Goal: Transaction & Acquisition: Purchase product/service

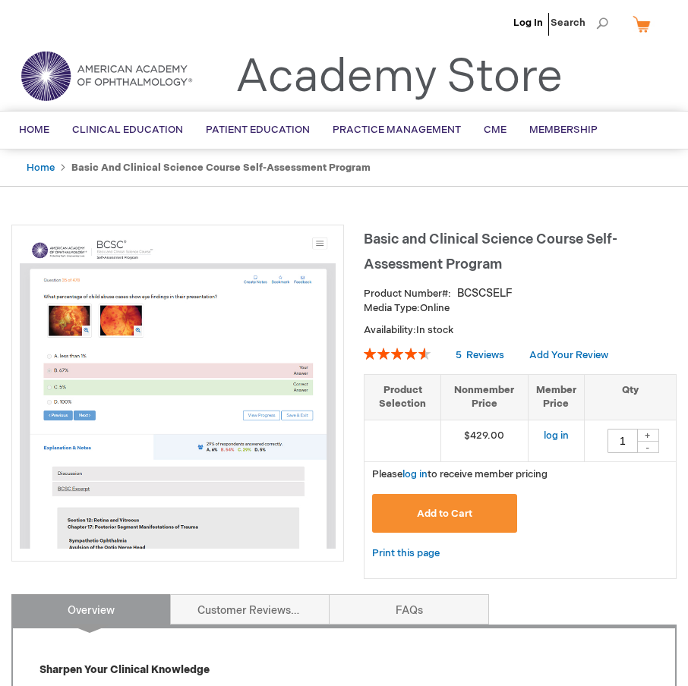
click at [448, 241] on span "Basic and Clinical Science Course Self-Assessment Program" at bounding box center [491, 252] width 254 height 41
click at [30, 126] on span "Home" at bounding box center [34, 130] width 30 height 12
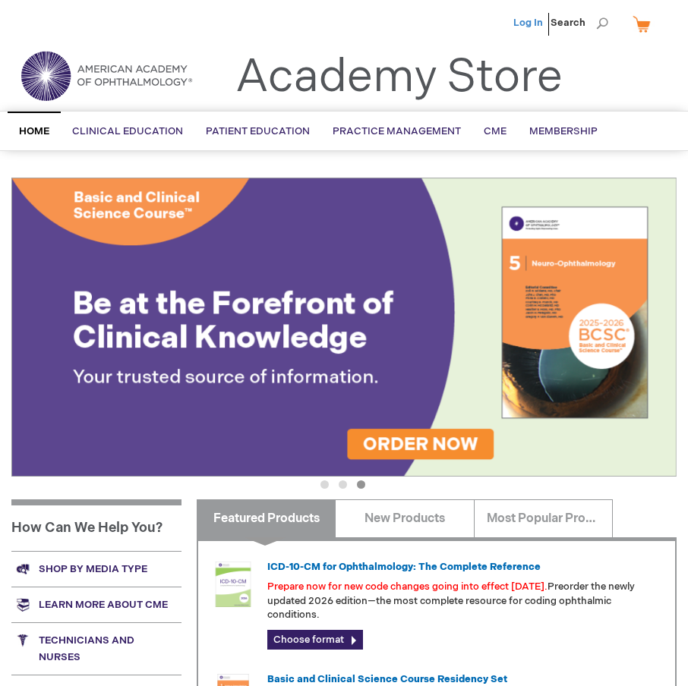
click at [536, 22] on link "Log In" at bounding box center [528, 23] width 30 height 12
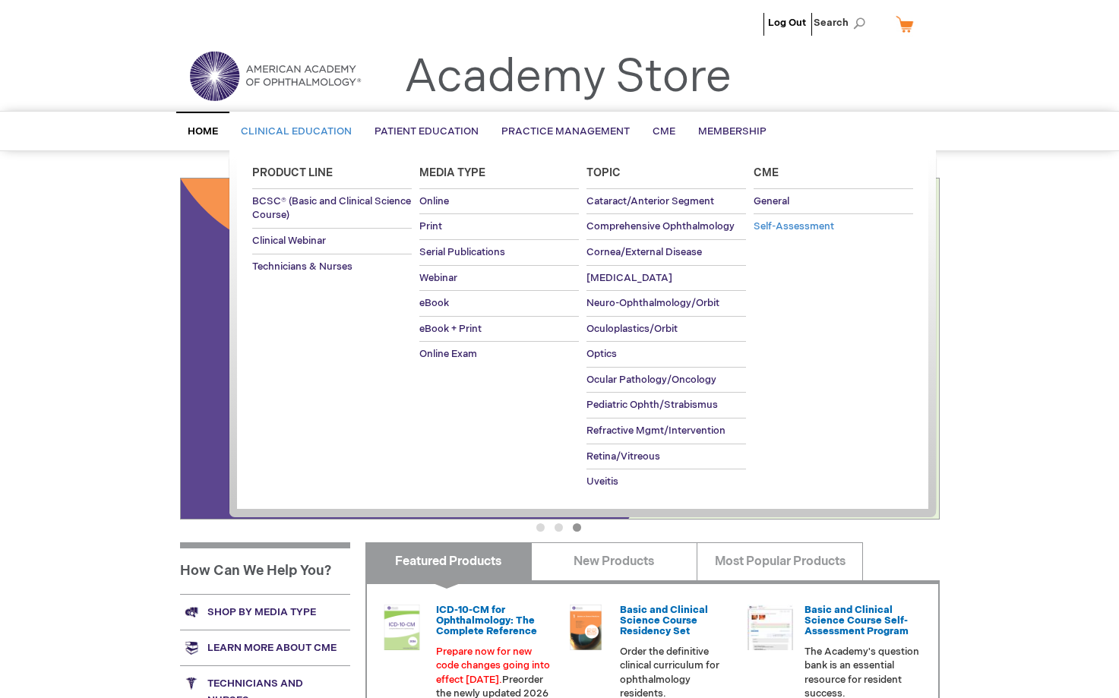
click at [771, 229] on span "Self-Assessment" at bounding box center [793, 226] width 80 height 12
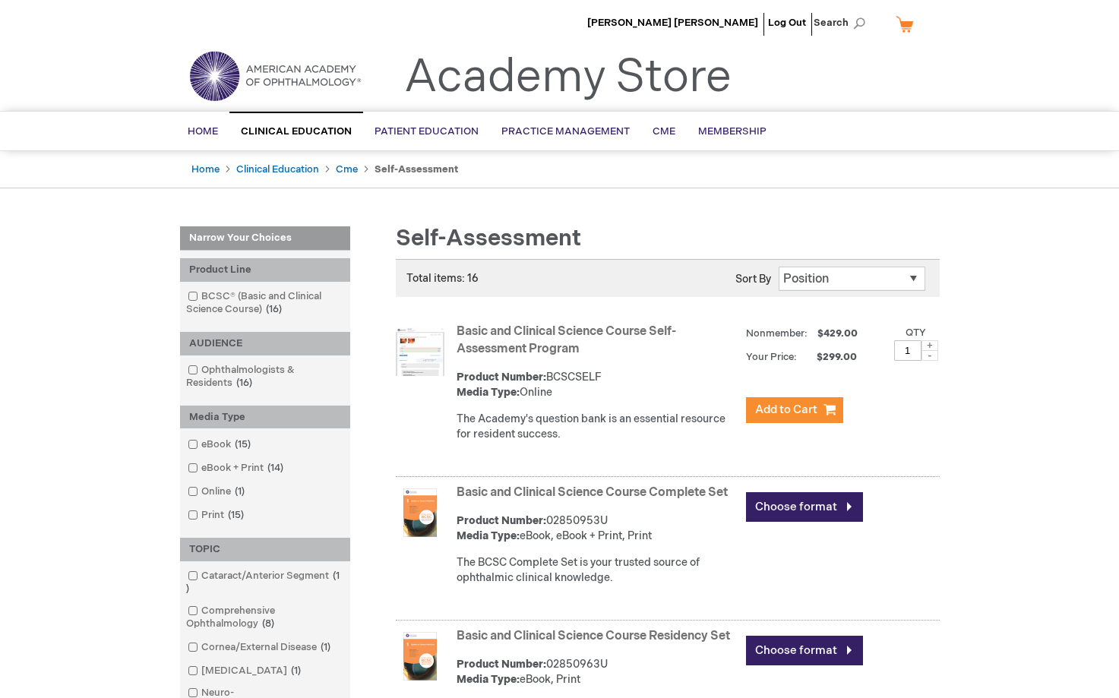
click at [569, 351] on link "Basic and Clinical Science Course Self-Assessment Program" at bounding box center [565, 340] width 219 height 32
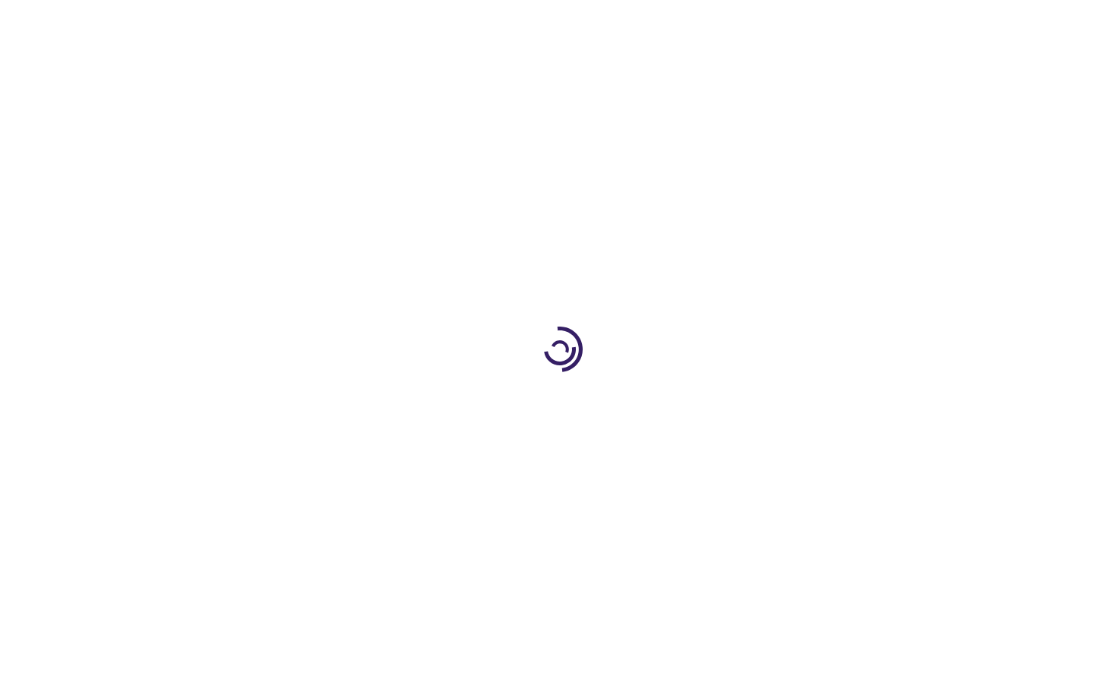
type input "1"
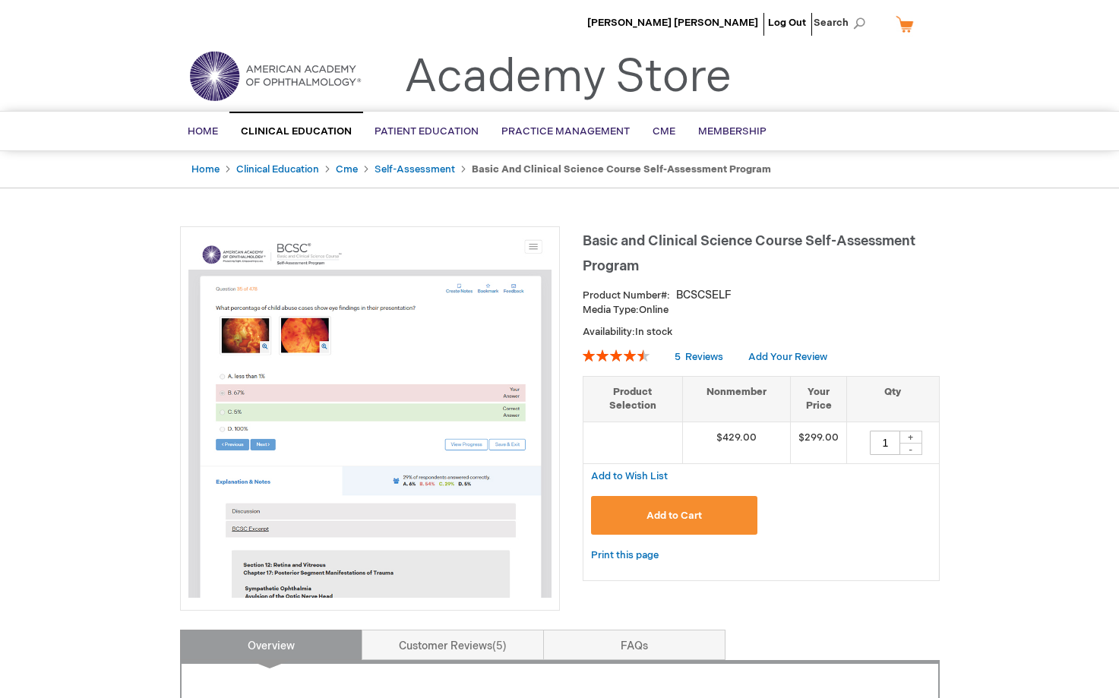
click at [590, 233] on span "Basic and Clinical Science Course Self-Assessment Program" at bounding box center [748, 253] width 333 height 41
click at [617, 229] on h1 "Basic and Clinical Science Course Self-Assessment Program" at bounding box center [760, 251] width 357 height 50
click at [610, 251] on h1 "Basic and Clinical Science Course Self-Assessment Program" at bounding box center [760, 251] width 357 height 50
click at [419, 164] on link "Self-Assessment" at bounding box center [414, 169] width 80 height 12
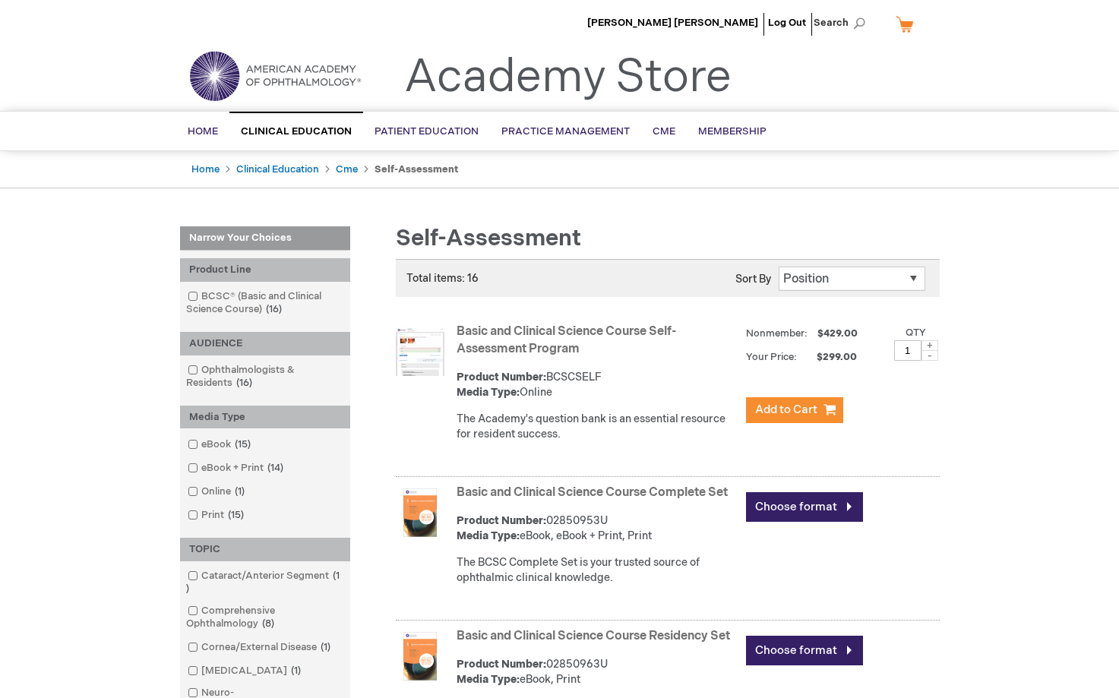
click at [549, 336] on link "Basic and Clinical Science Course Self-Assessment Program" at bounding box center [565, 340] width 219 height 32
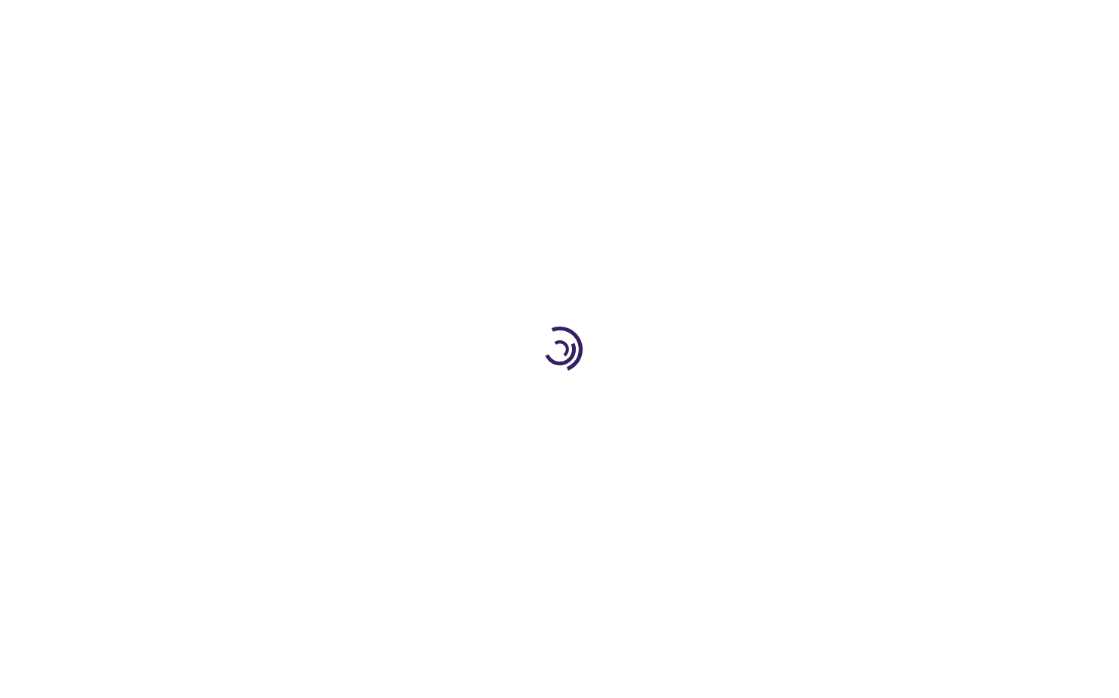
type input "1"
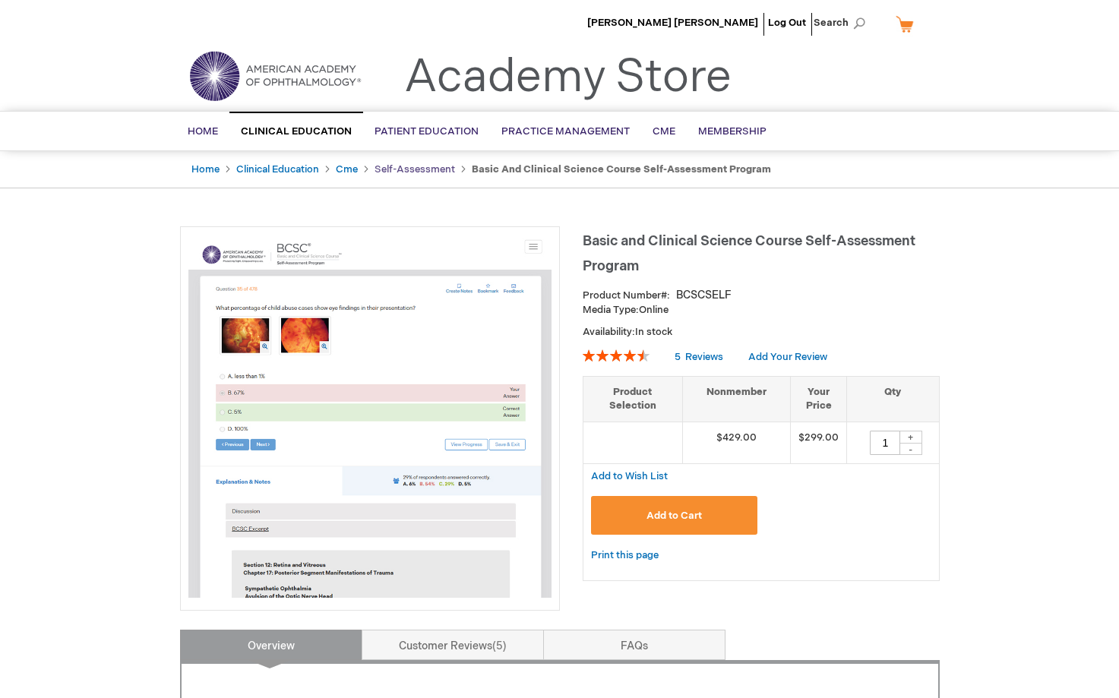
click at [406, 173] on link "Self-Assessment" at bounding box center [414, 169] width 80 height 12
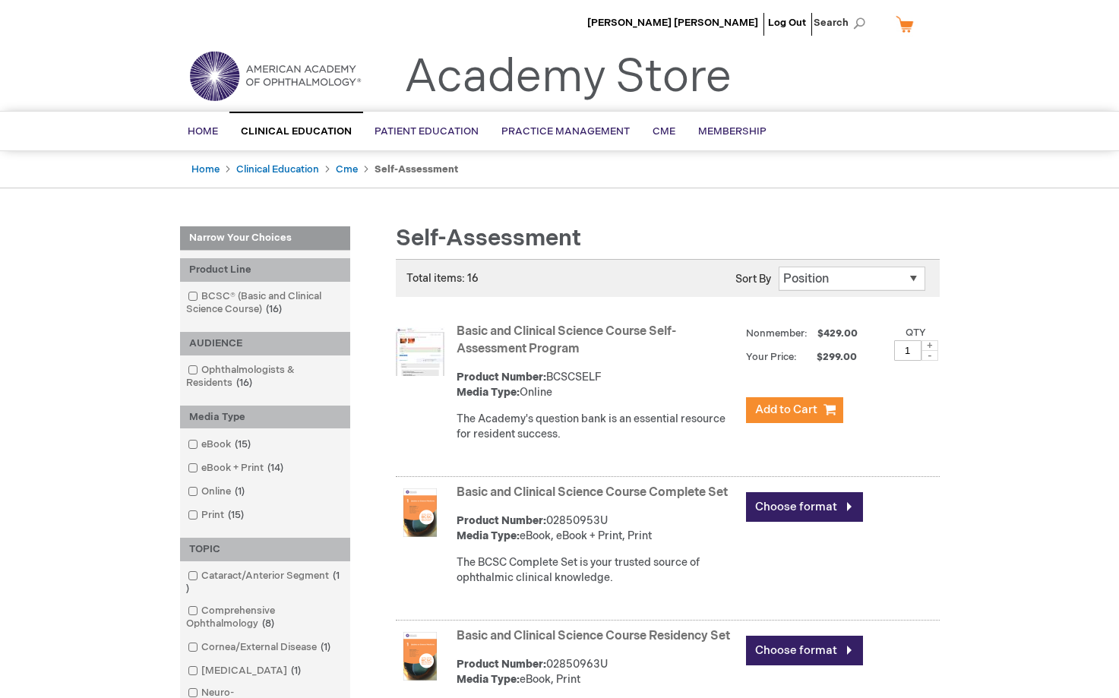
click at [563, 336] on link "Basic and Clinical Science Course Self-Assessment Program" at bounding box center [565, 340] width 219 height 32
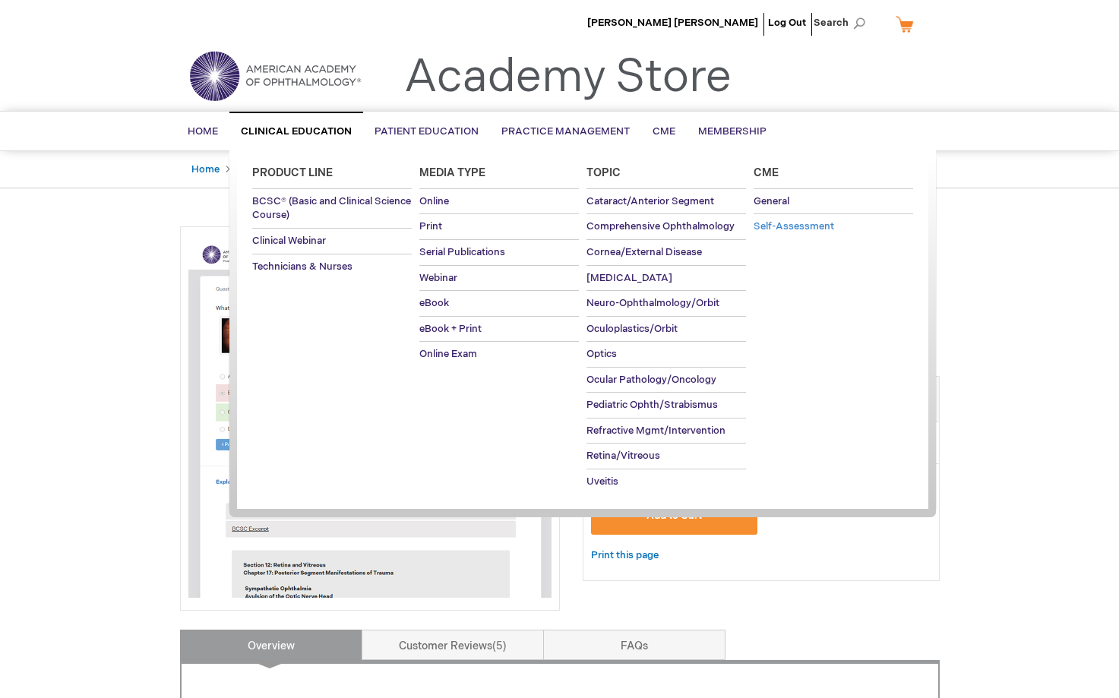
click at [767, 219] on link "Self-Assessment" at bounding box center [832, 226] width 159 height 25
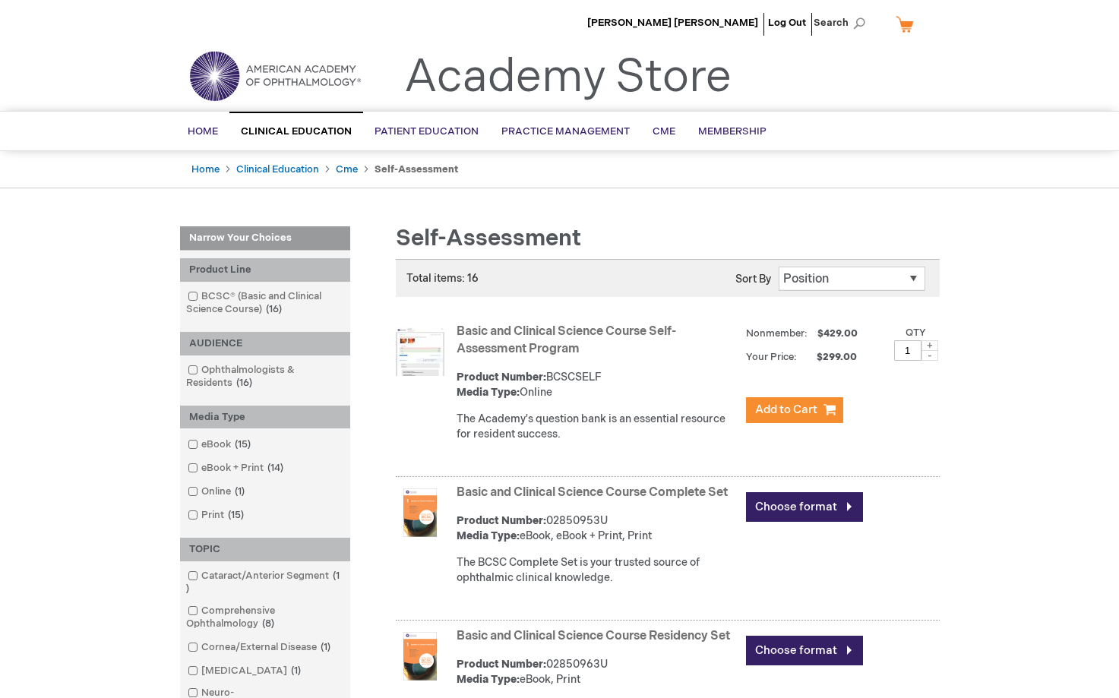
click at [571, 328] on link "Basic and Clinical Science Course Self-Assessment Program" at bounding box center [565, 340] width 219 height 32
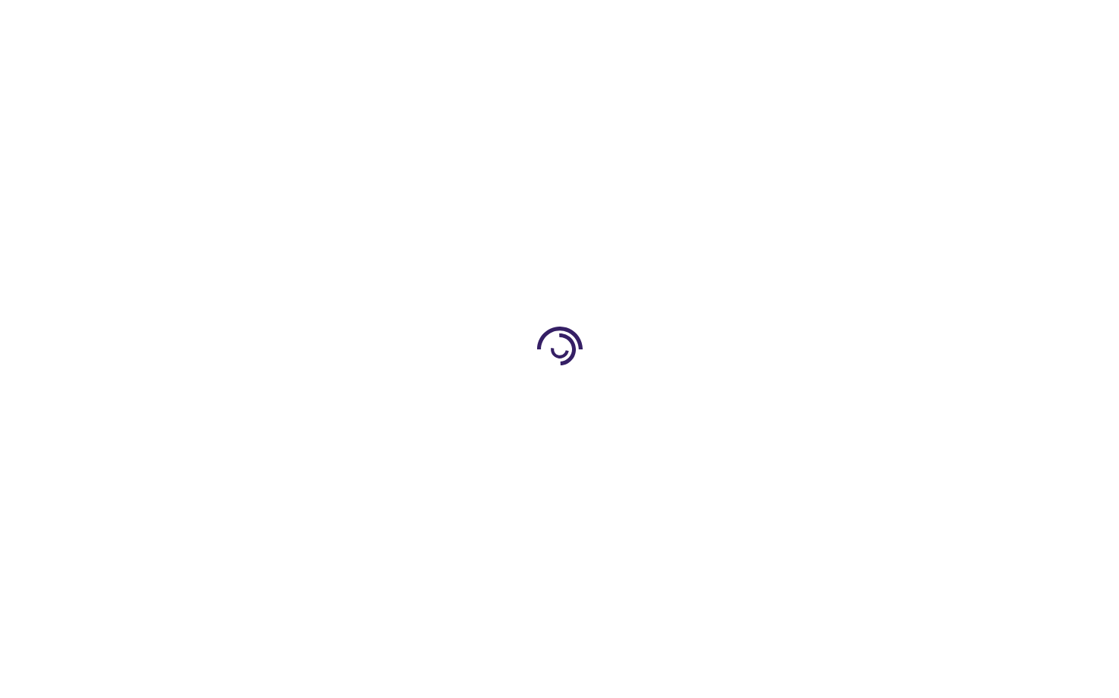
type input "1"
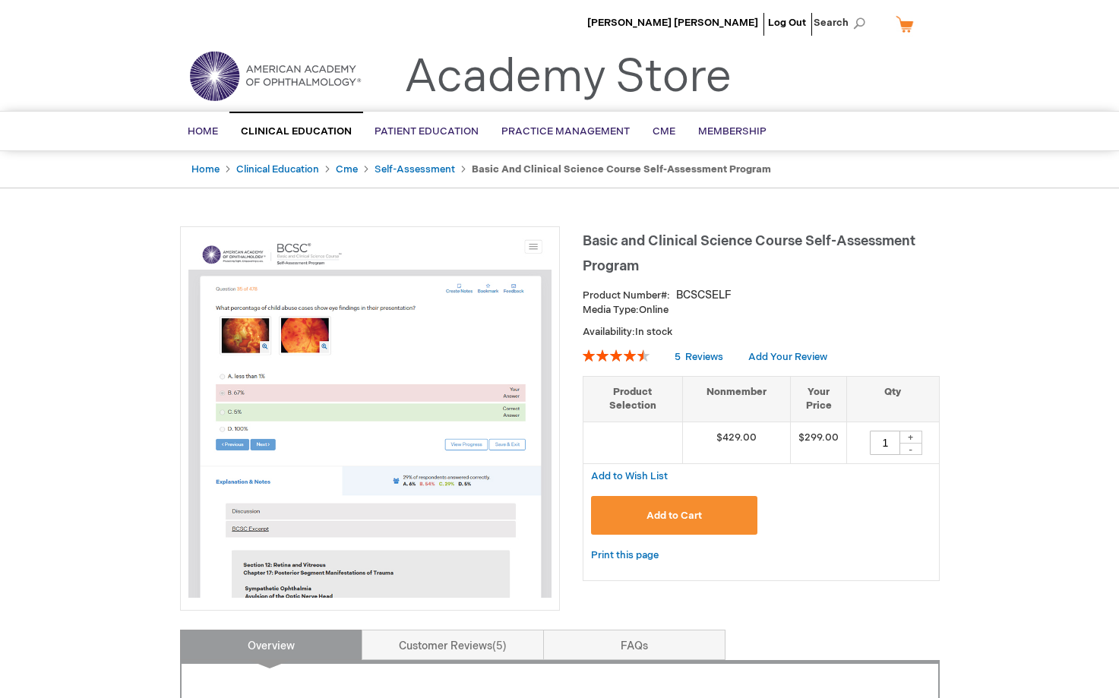
click at [874, 245] on span "Basic and Clinical Science Course Self-Assessment Program" at bounding box center [748, 253] width 333 height 41
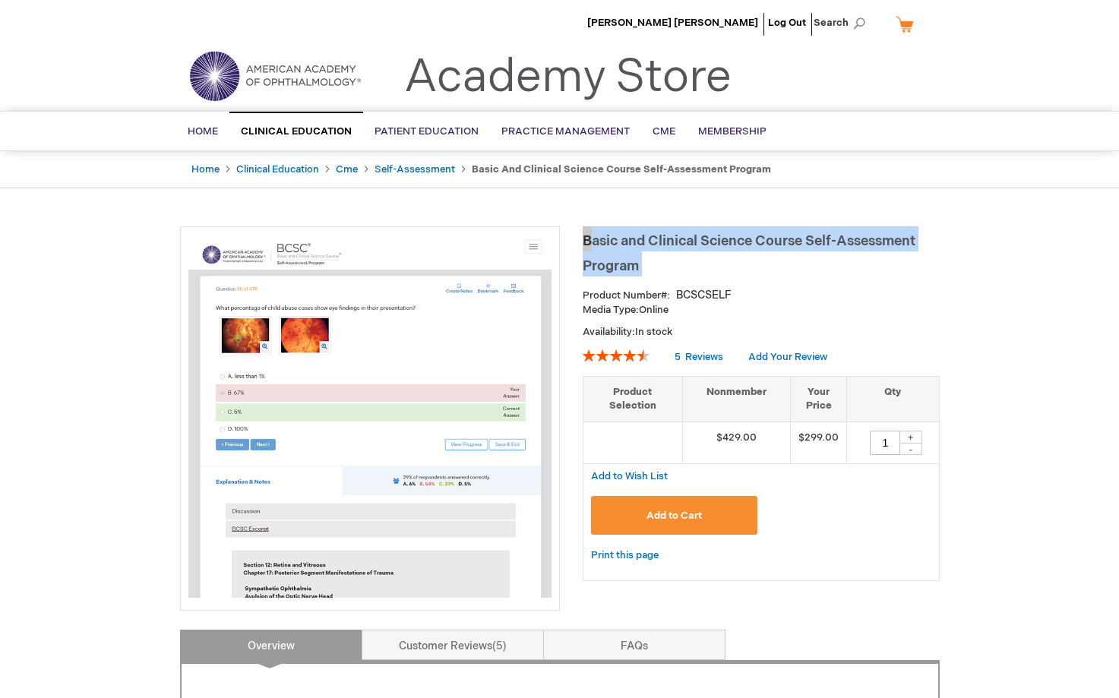
click at [874, 245] on span "Basic and Clinical Science Course Self-Assessment Program" at bounding box center [748, 253] width 333 height 41
drag, startPoint x: 874, startPoint y: 245, endPoint x: 761, endPoint y: 238, distance: 113.4
click at [761, 238] on span "Basic and Clinical Science Course Self-Assessment Program" at bounding box center [748, 253] width 333 height 41
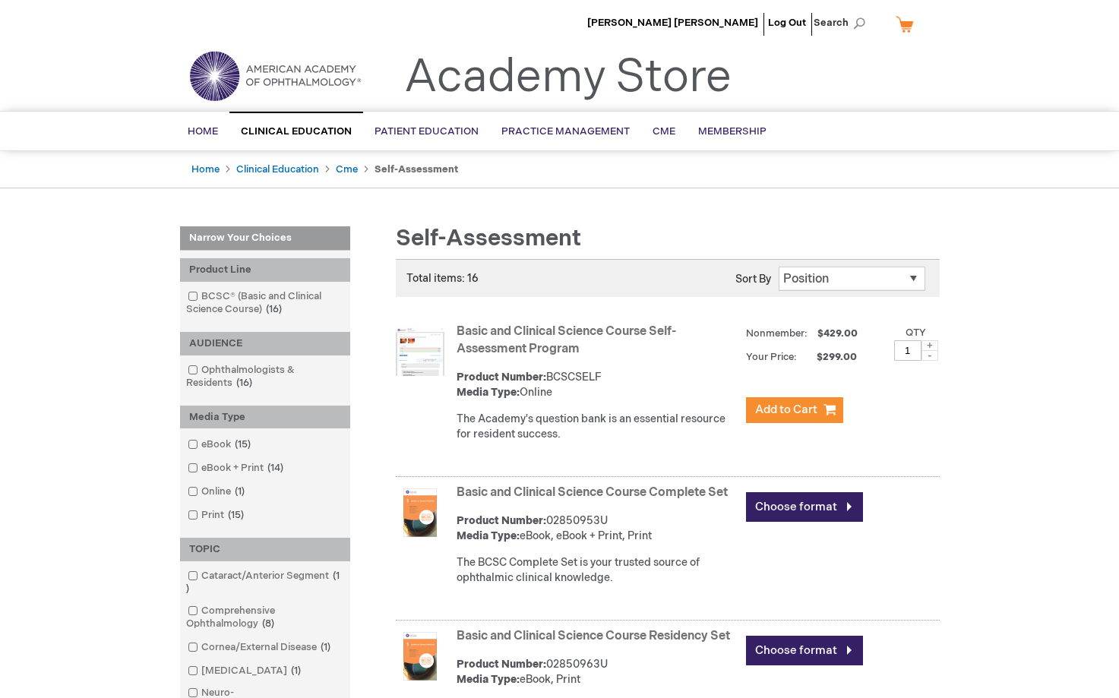
click at [481, 338] on link "Basic and Clinical Science Course Self-Assessment Program" at bounding box center [565, 340] width 219 height 32
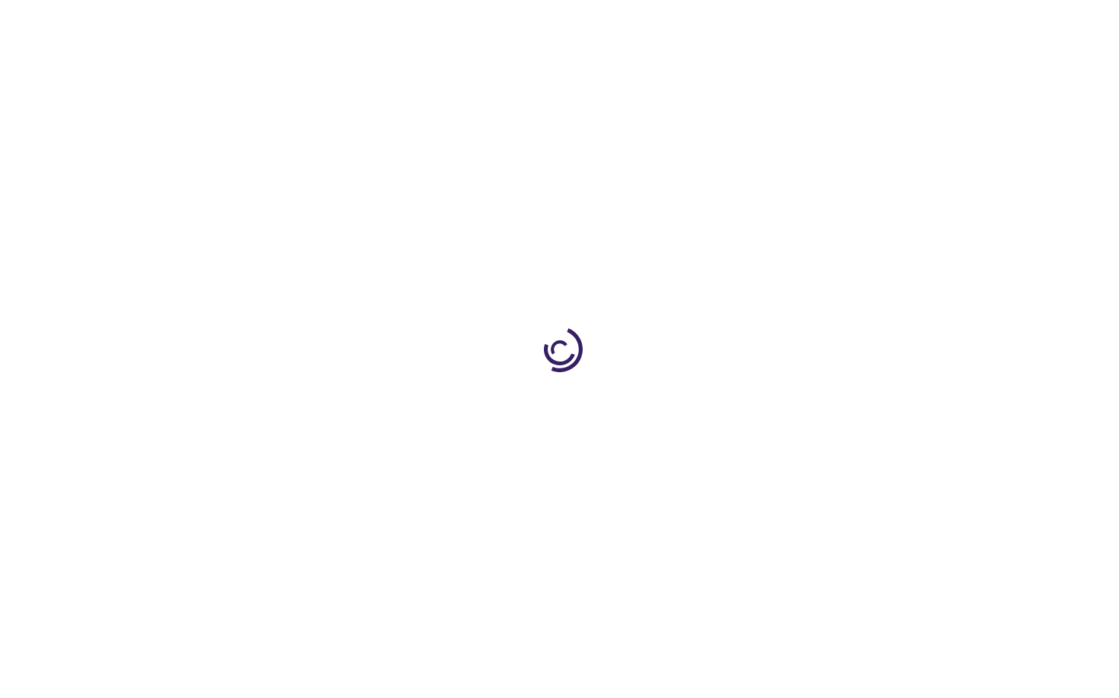
type input "1"
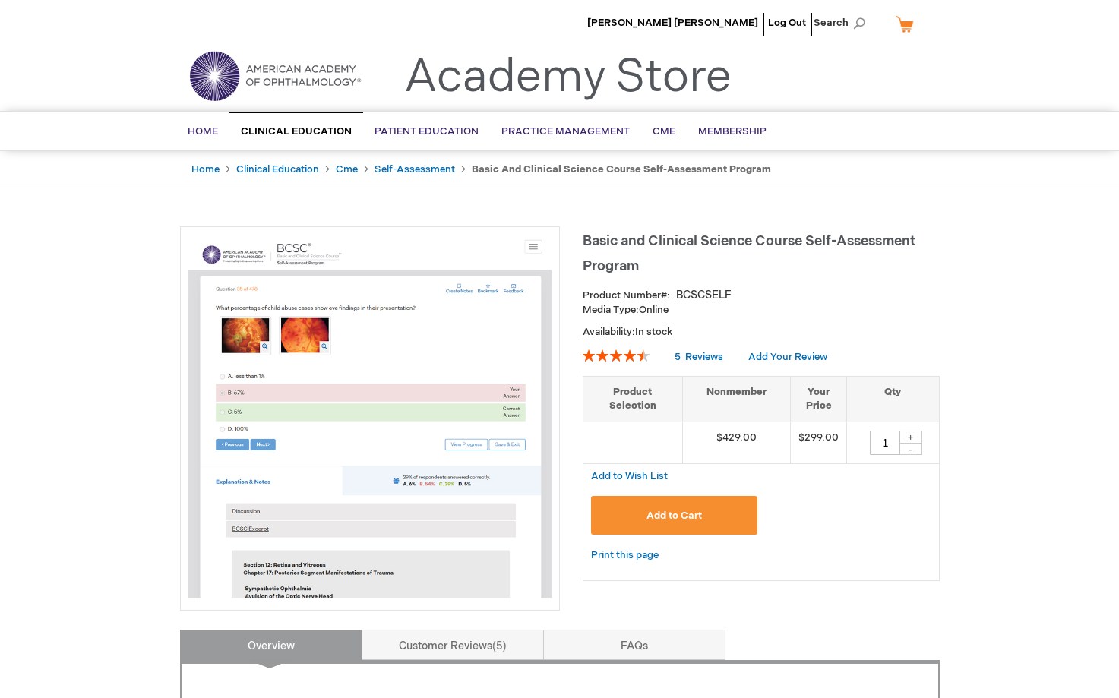
click at [611, 257] on h1 "Basic and Clinical Science Course Self-Assessment Program" at bounding box center [760, 251] width 357 height 50
click at [601, 266] on span "Basic and Clinical Science Course Self-Assessment Program" at bounding box center [748, 253] width 333 height 41
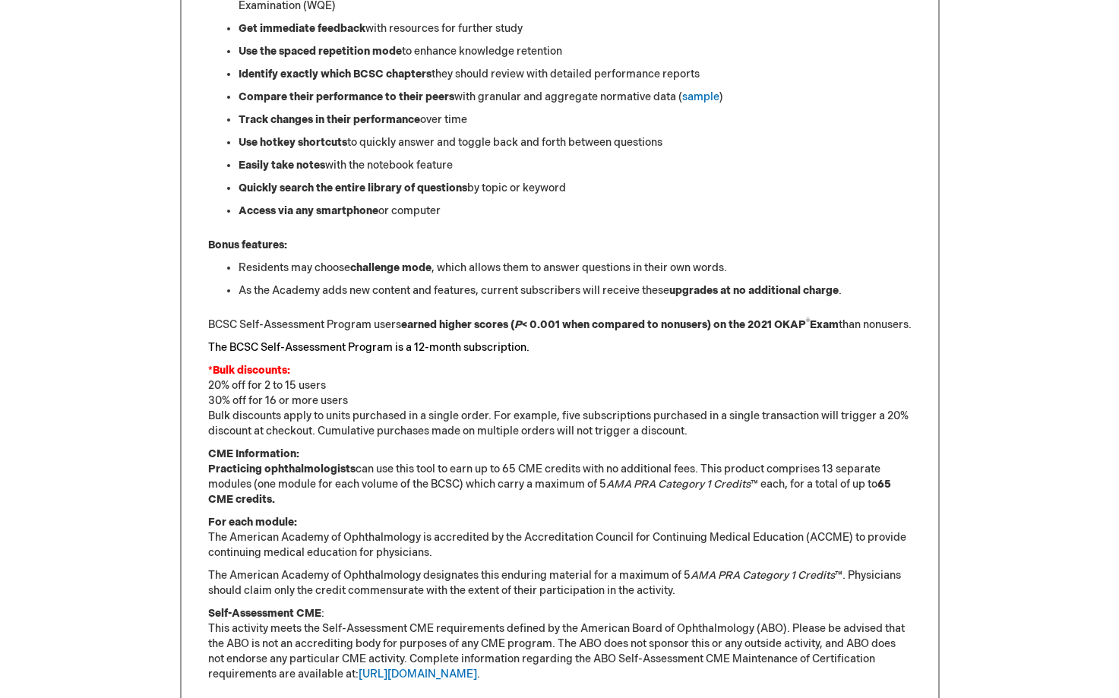
scroll to position [1063, 0]
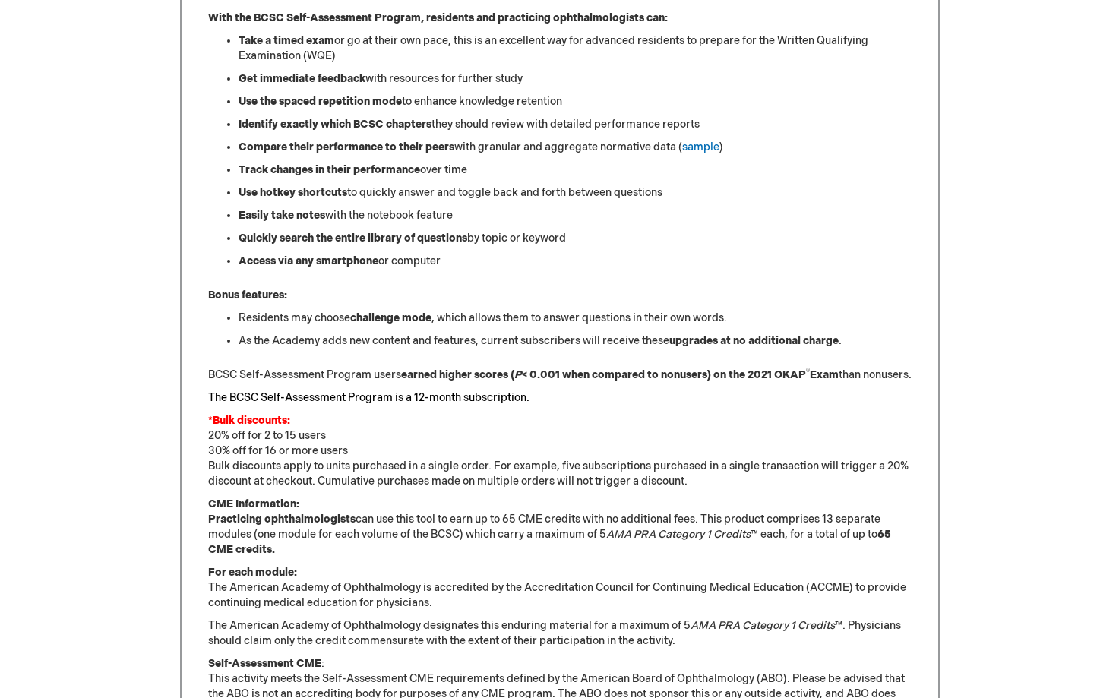
scroll to position [1304, 0]
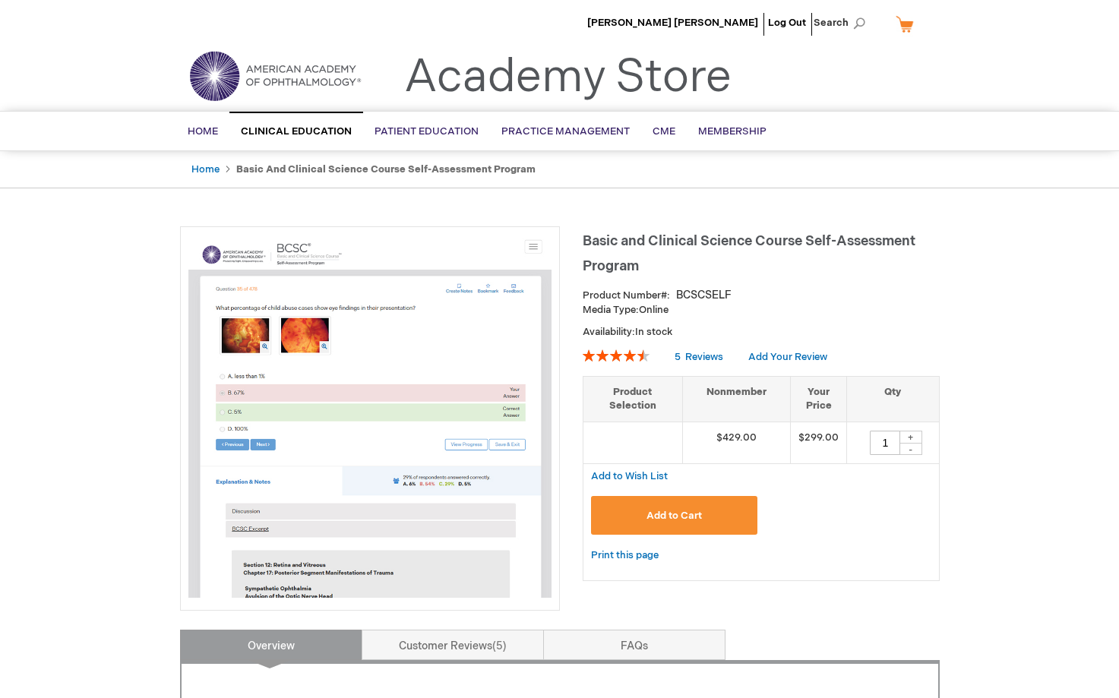
click at [587, 244] on span "Basic and Clinical Science Course Self-Assessment Program" at bounding box center [748, 253] width 333 height 41
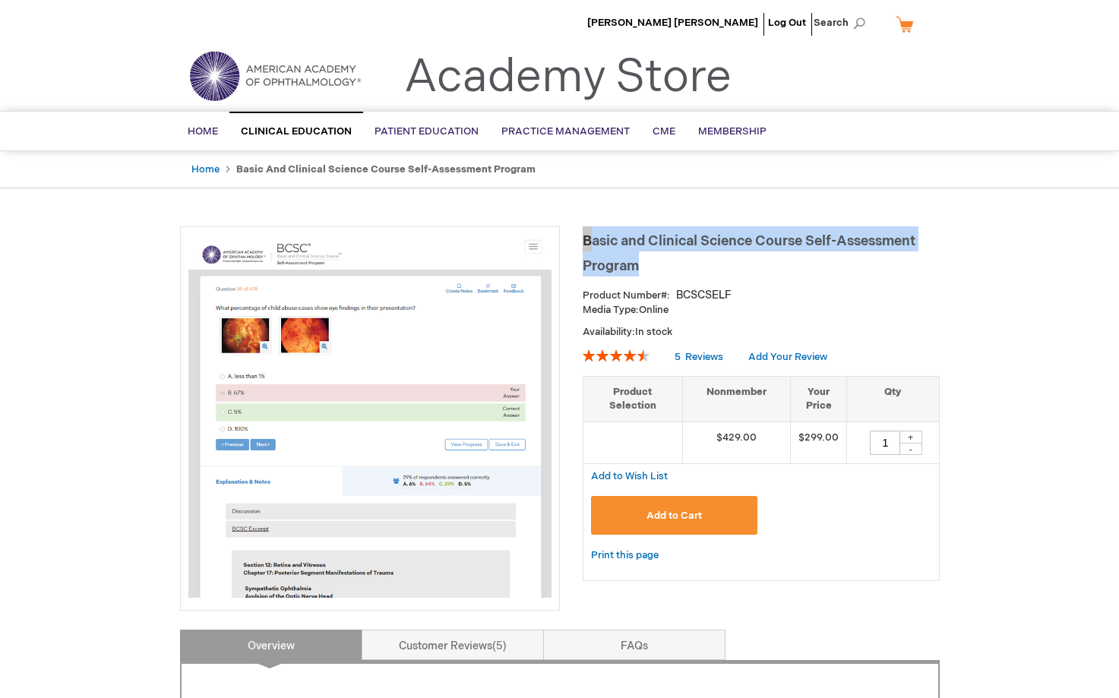
drag, startPoint x: 587, startPoint y: 244, endPoint x: 609, endPoint y: 256, distance: 25.2
click at [609, 256] on h1 "Basic and Clinical Science Course Self-Assessment Program" at bounding box center [760, 251] width 357 height 50
copy span "Basic and Clinical Science Course Self-Assessment Program"
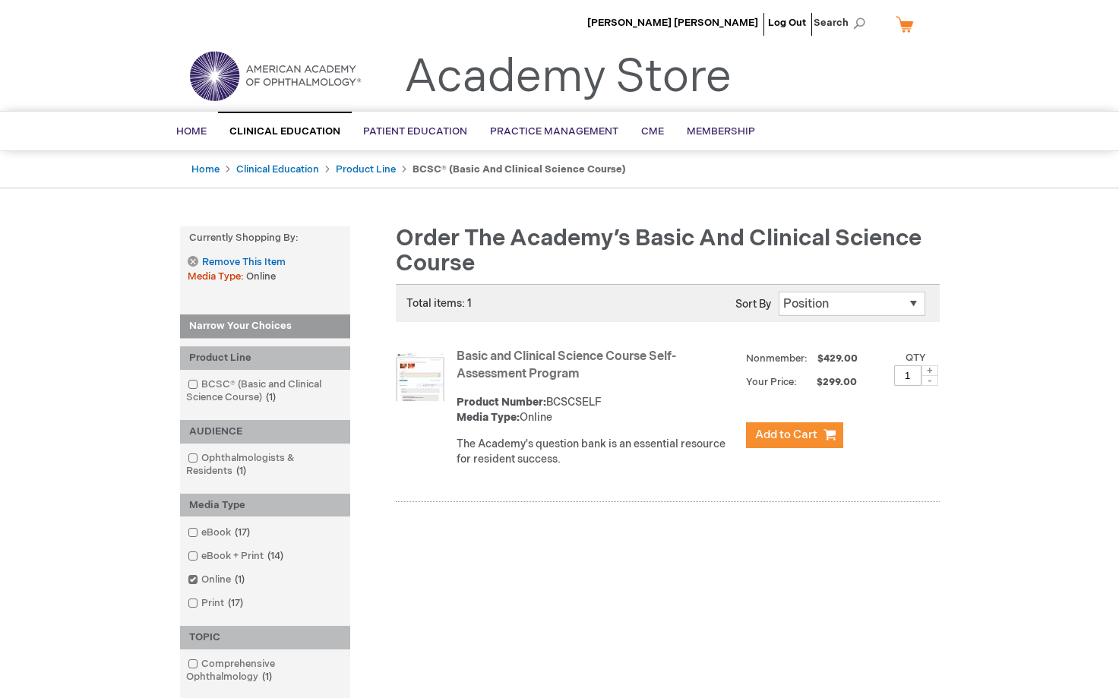
click at [544, 355] on link "Basic and Clinical Science Course Self-Assessment Program" at bounding box center [565, 365] width 219 height 32
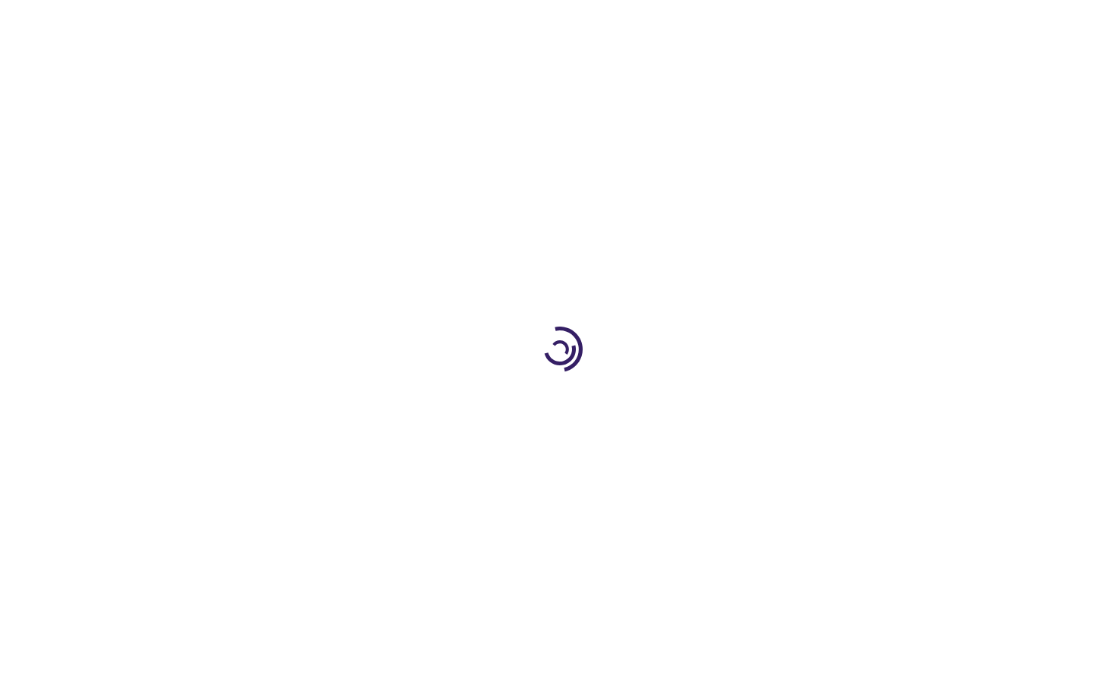
type input "1"
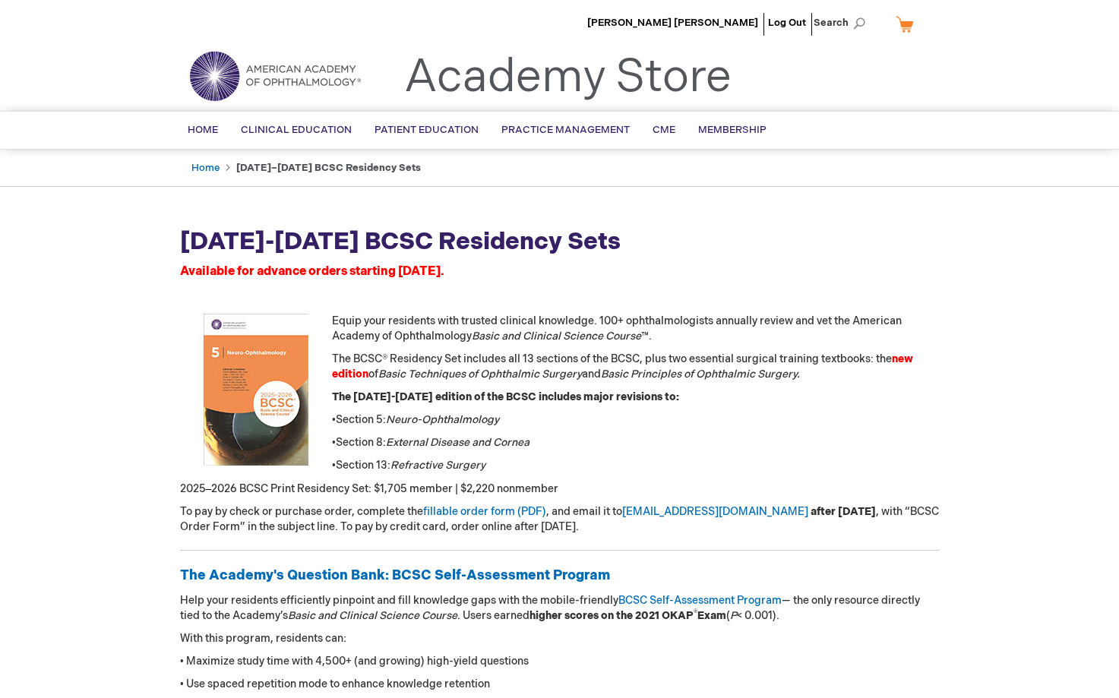
click at [384, 391] on strong "The [DATE]-[DATE] edition of the BCSC includes major revisions to:" at bounding box center [505, 396] width 347 height 13
click at [387, 392] on strong "The [DATE]-[DATE] edition of the BCSC includes major revisions to:" at bounding box center [505, 396] width 347 height 13
